Goal: Information Seeking & Learning: Learn about a topic

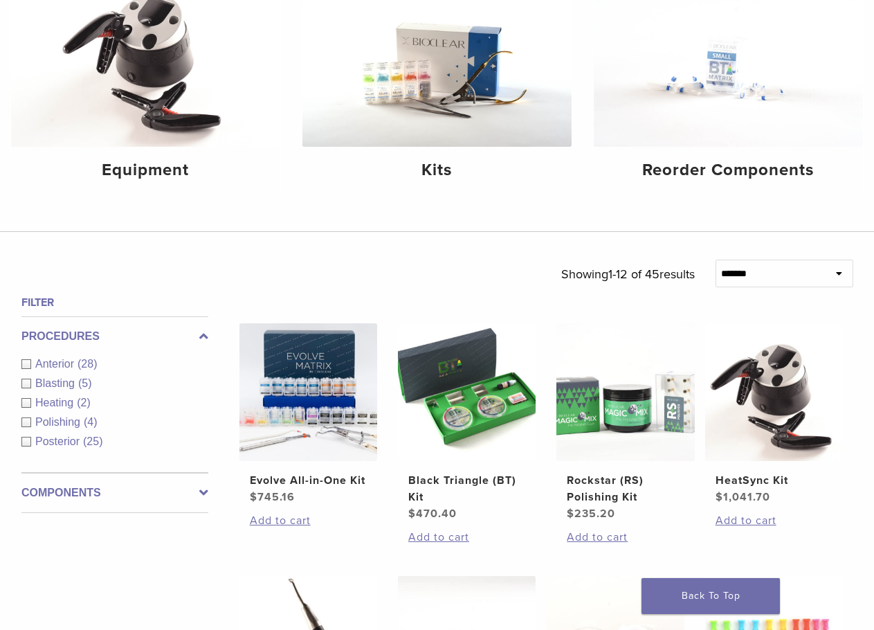
scroll to position [346, 0]
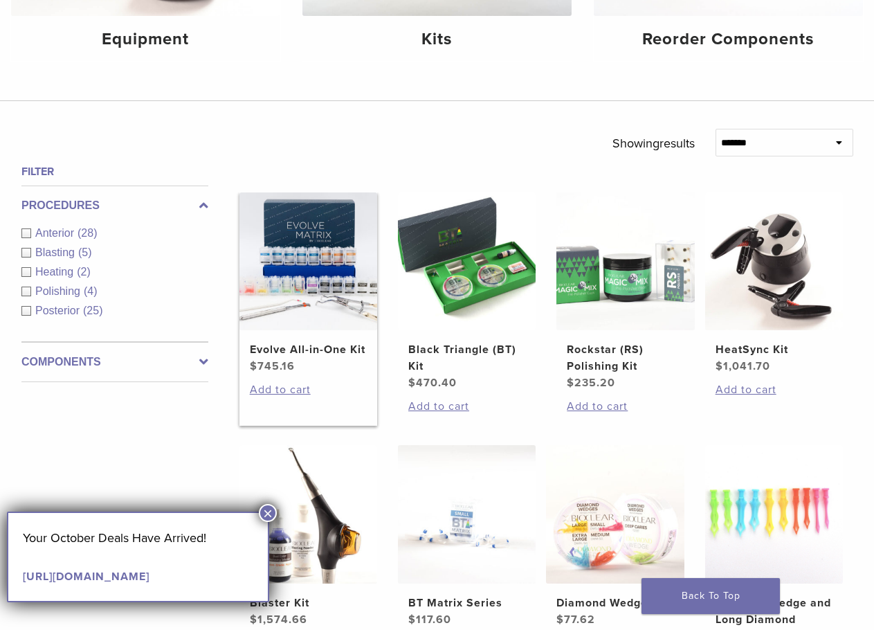
click at [335, 323] on img at bounding box center [308, 261] width 138 height 138
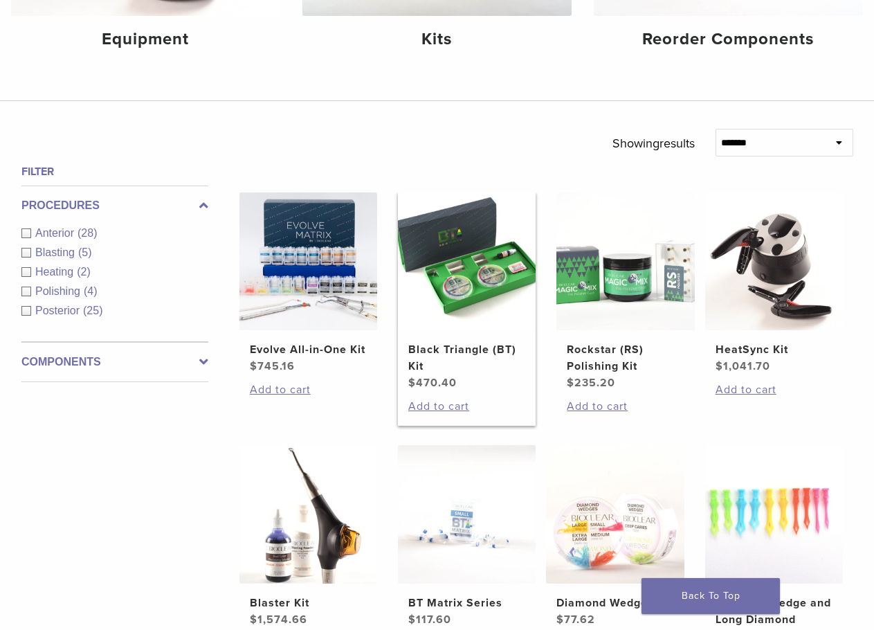
click at [480, 297] on img at bounding box center [467, 261] width 138 height 138
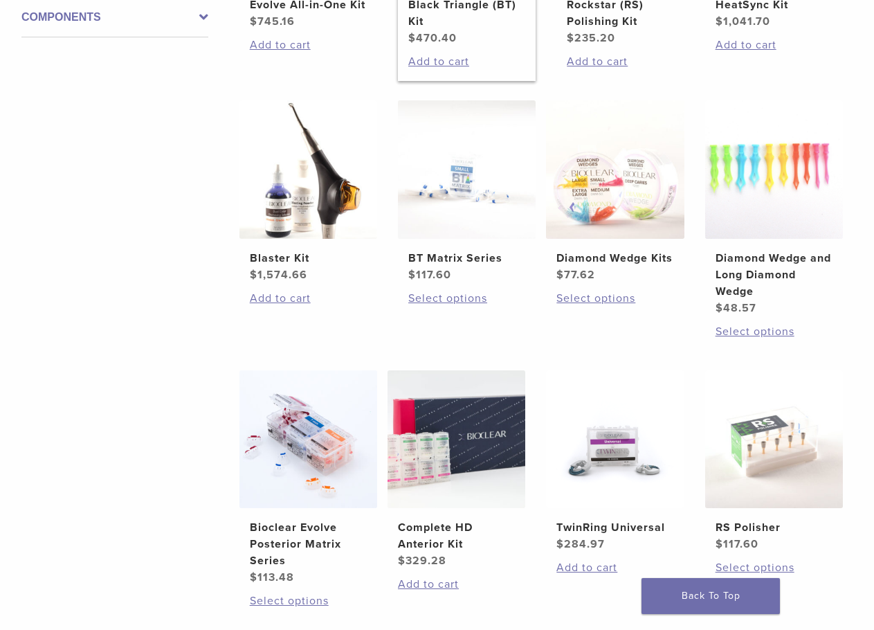
scroll to position [692, 0]
